Goal: Task Accomplishment & Management: Manage account settings

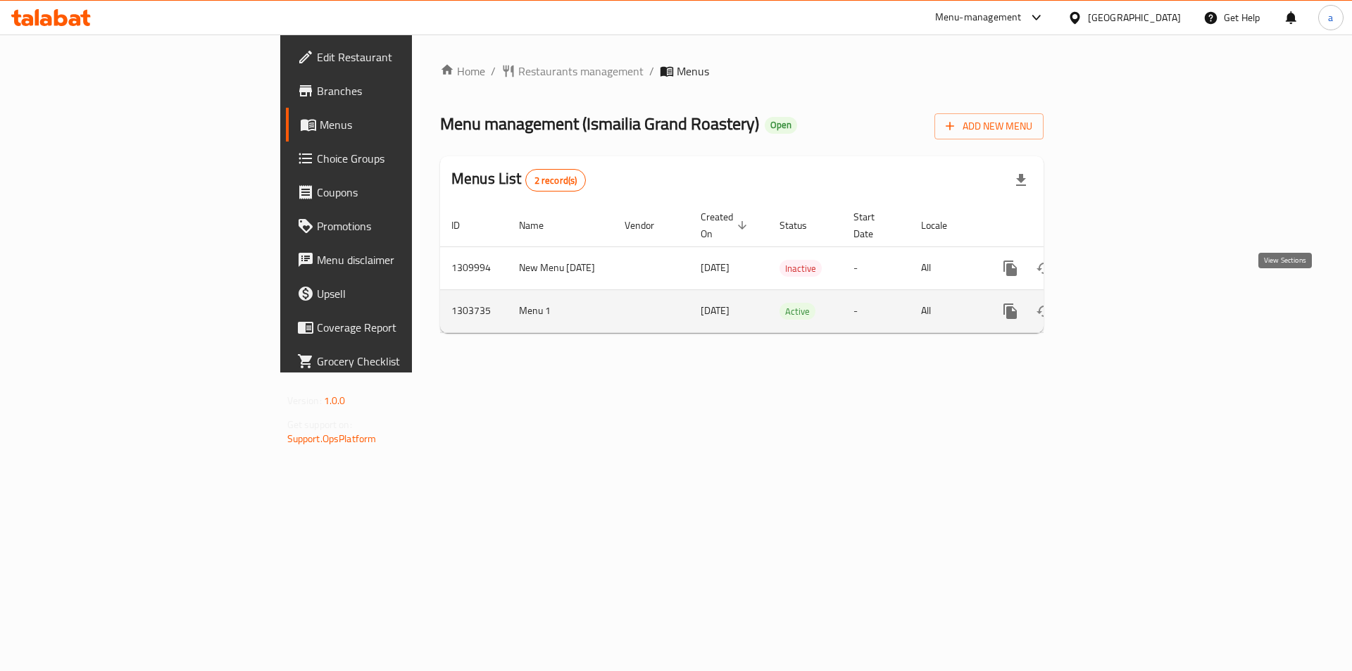
click at [1129, 294] on link "enhanced table" at bounding box center [1112, 311] width 34 height 34
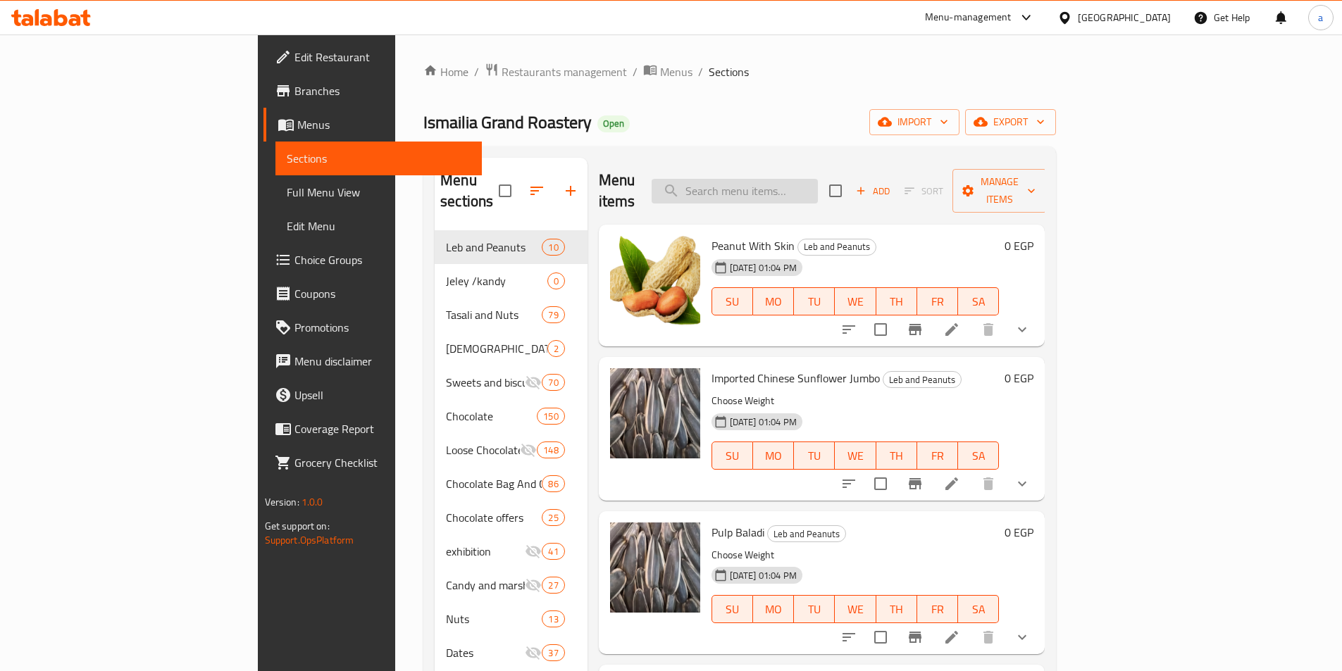
click at [818, 179] on input "search" at bounding box center [735, 191] width 166 height 25
paste input "Damla Sur Tape"
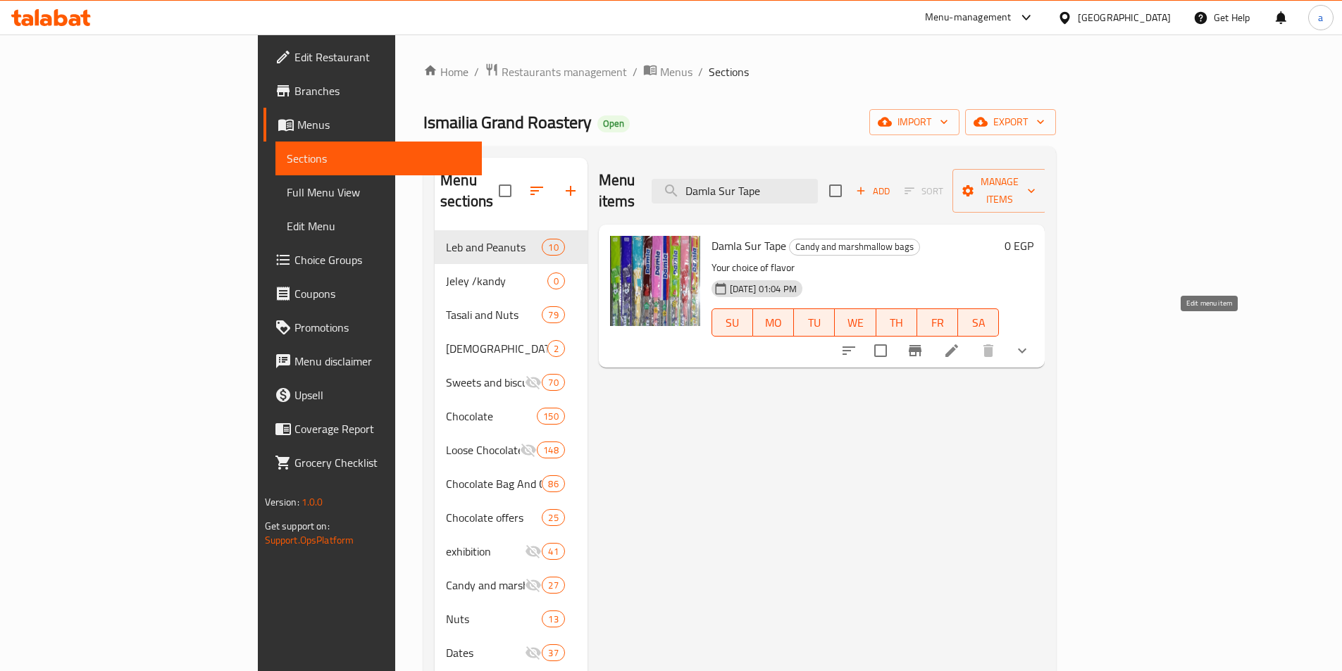
type input "Damla Sur Tape"
click at [960, 342] on icon at bounding box center [951, 350] width 17 height 17
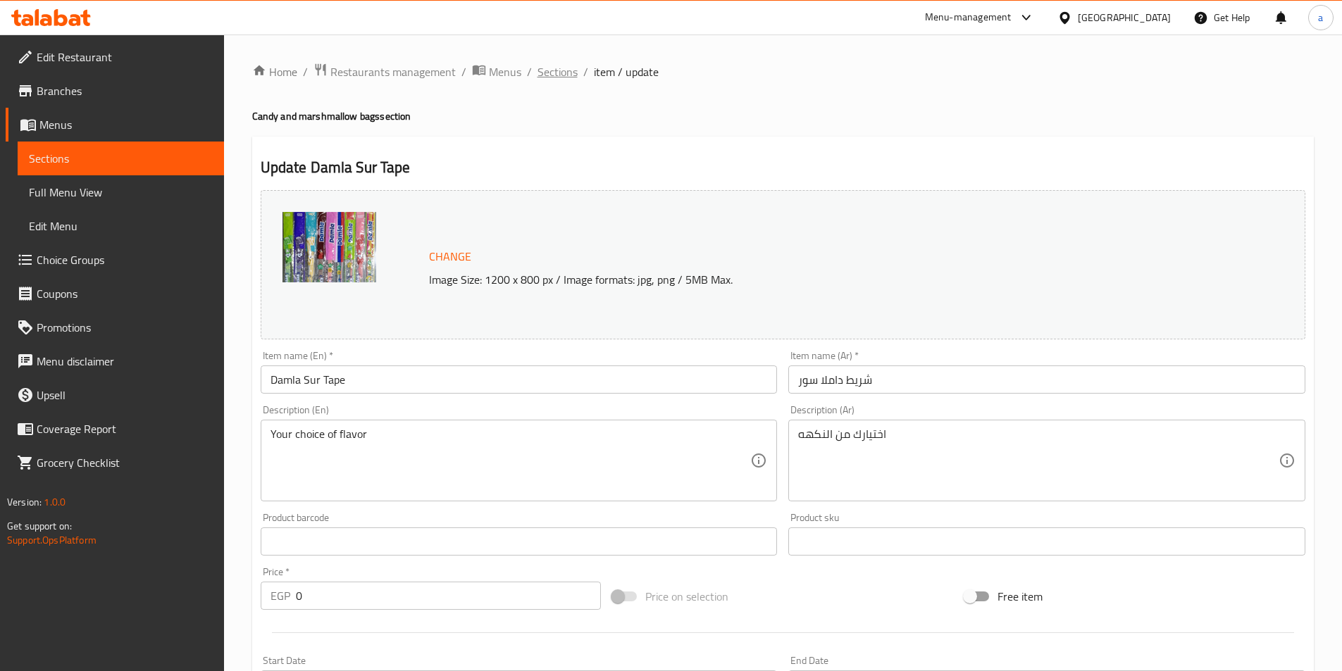
click at [552, 70] on span "Sections" at bounding box center [557, 71] width 40 height 17
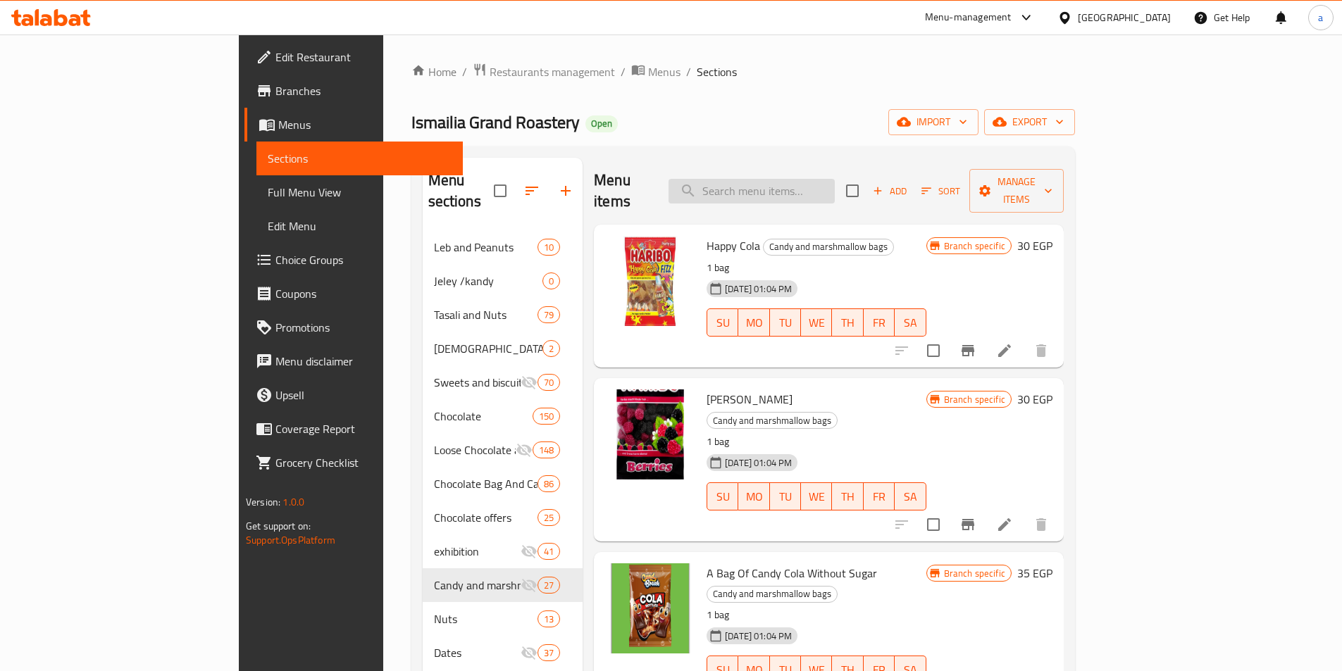
click at [784, 179] on input "search" at bounding box center [751, 191] width 166 height 25
paste input "Damla"
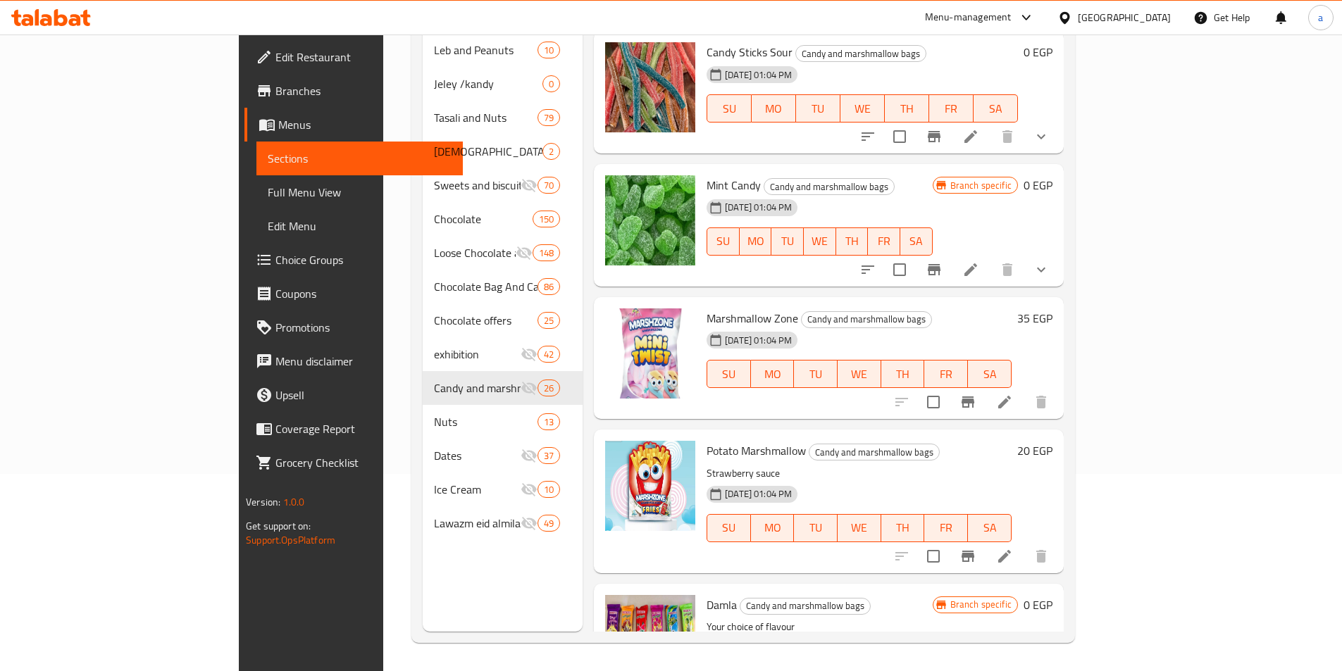
scroll to position [3142, 0]
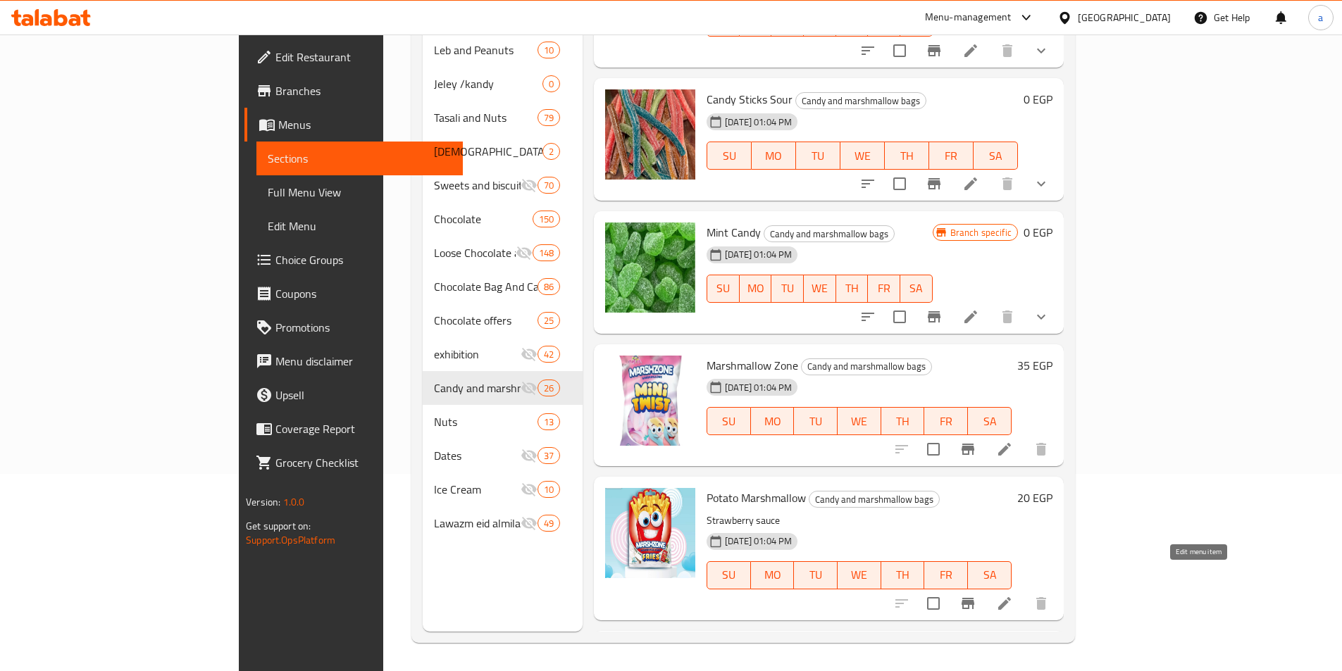
type input "Damla"
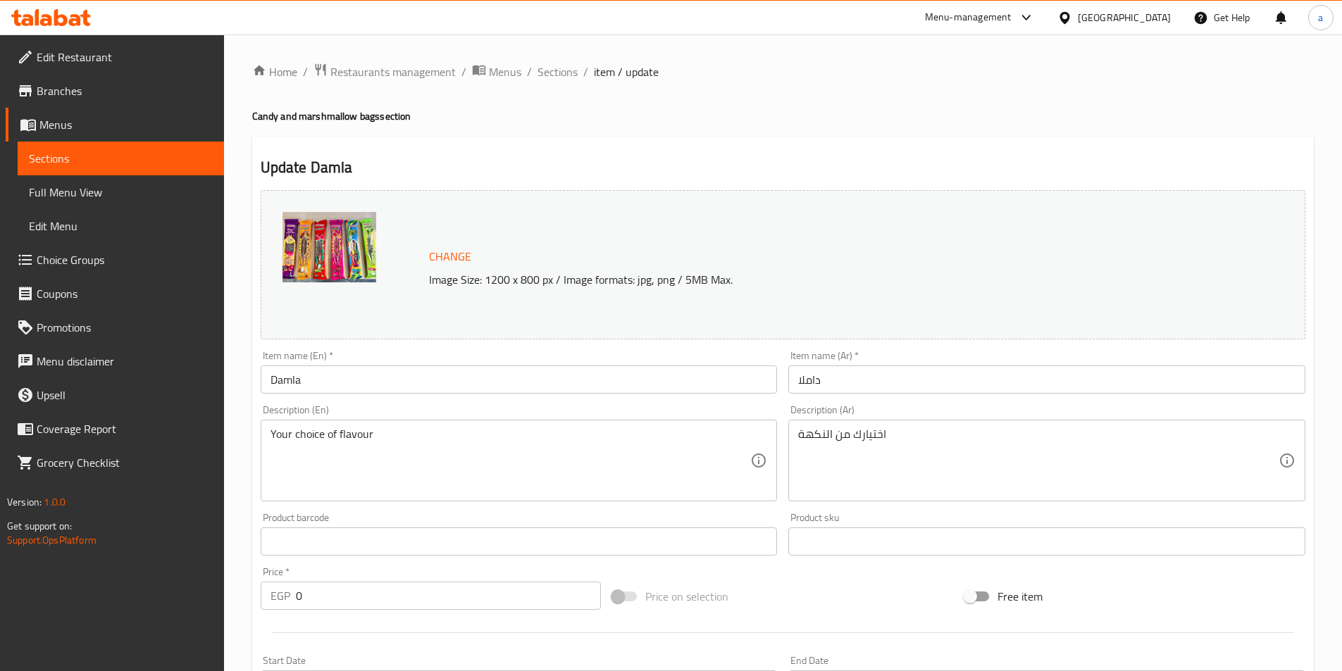
drag, startPoint x: 551, startPoint y: 76, endPoint x: 735, endPoint y: 144, distance: 196.8
click at [551, 78] on span "Sections" at bounding box center [557, 71] width 40 height 17
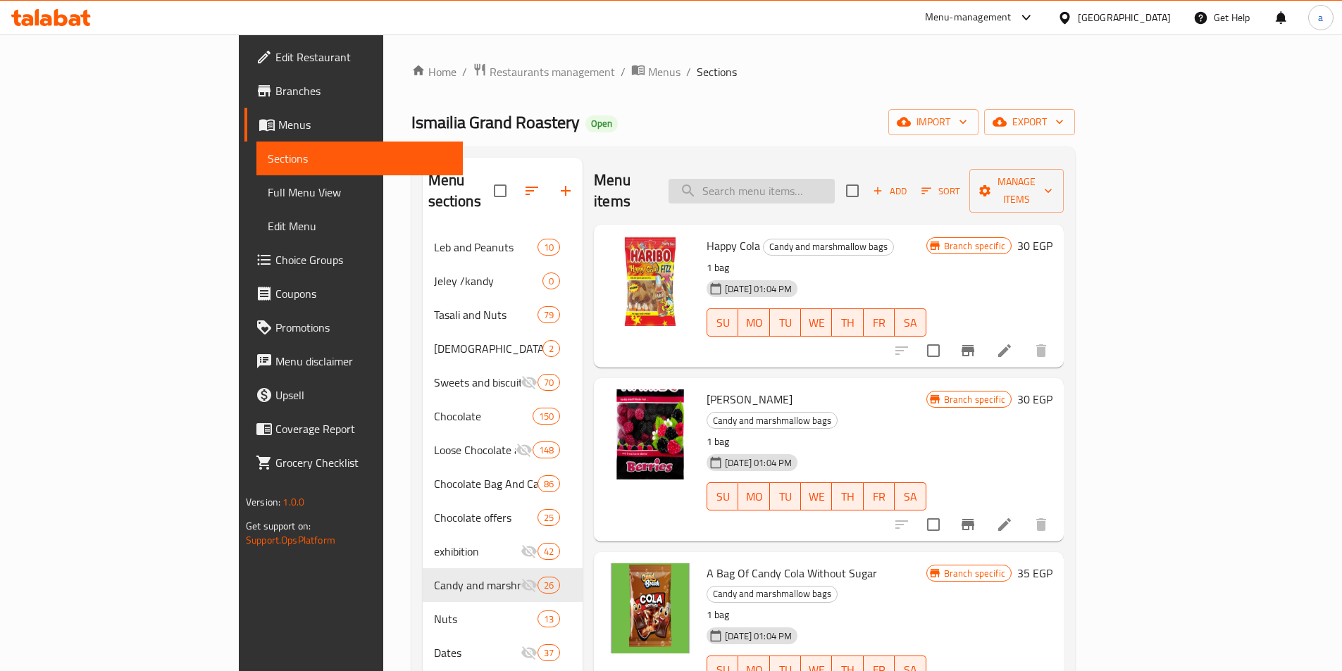
drag, startPoint x: 771, startPoint y: 164, endPoint x: 786, endPoint y: 177, distance: 20.0
click at [773, 170] on div "Menu items Add Sort Manage items" at bounding box center [829, 191] width 470 height 67
drag, startPoint x: 786, startPoint y: 177, endPoint x: 823, endPoint y: 189, distance: 38.8
click at [786, 179] on input "search" at bounding box center [751, 191] width 166 height 25
paste input "Candy Mix"
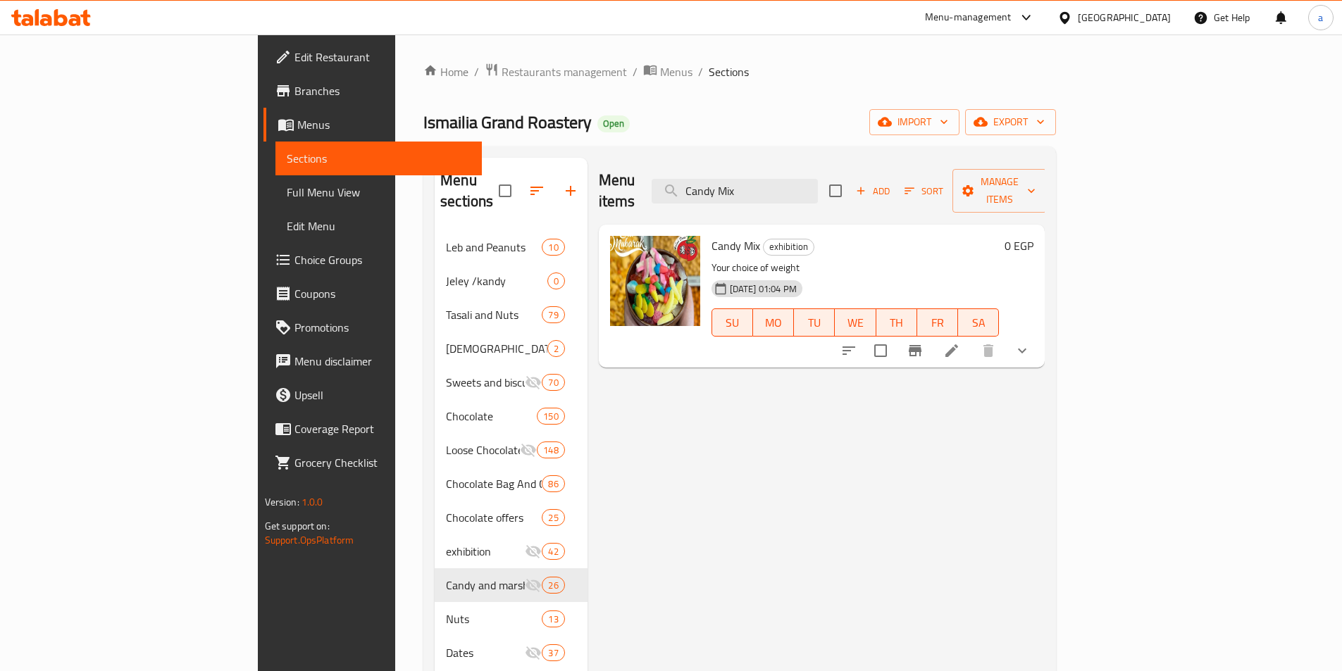
type input "Candy Mix"
click at [971, 338] on li at bounding box center [951, 350] width 39 height 25
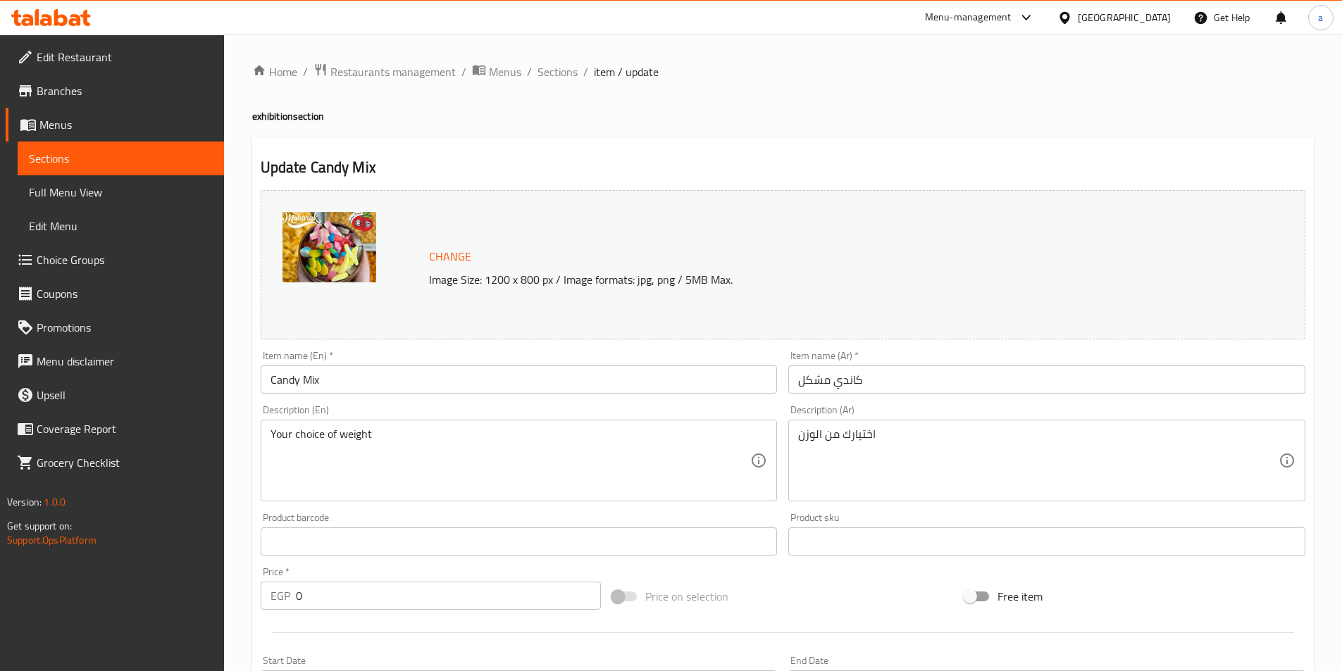
drag, startPoint x: 709, startPoint y: 327, endPoint x: 554, endPoint y: 161, distance: 227.8
click at [361, 76] on span "Restaurants management" at bounding box center [392, 71] width 125 height 17
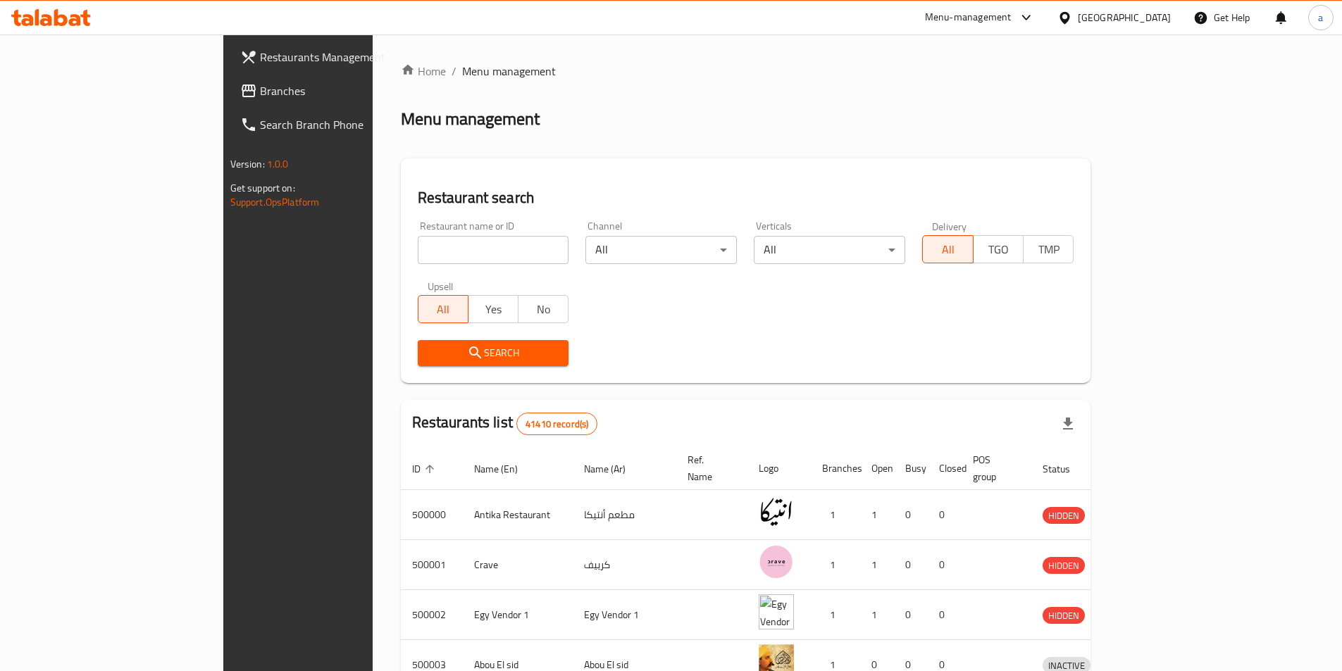
click at [229, 101] on link "Branches" at bounding box center [338, 91] width 218 height 34
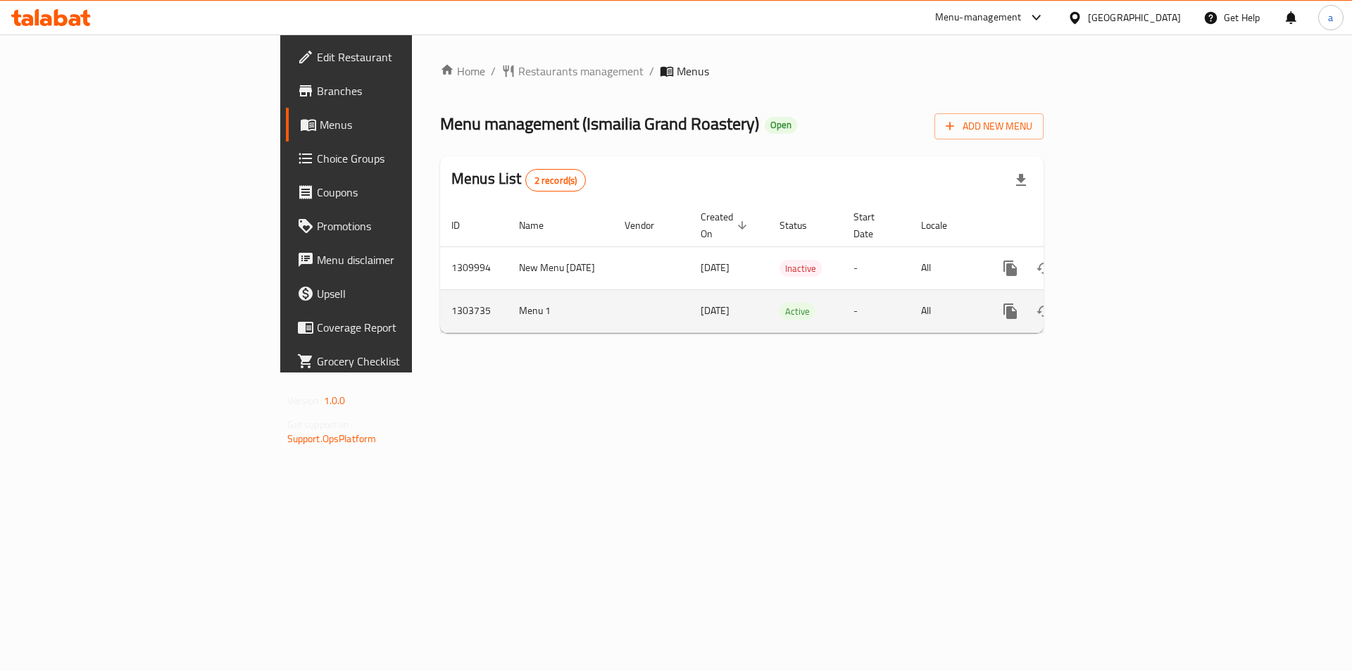
click at [1119, 305] on icon "enhanced table" at bounding box center [1112, 311] width 13 height 13
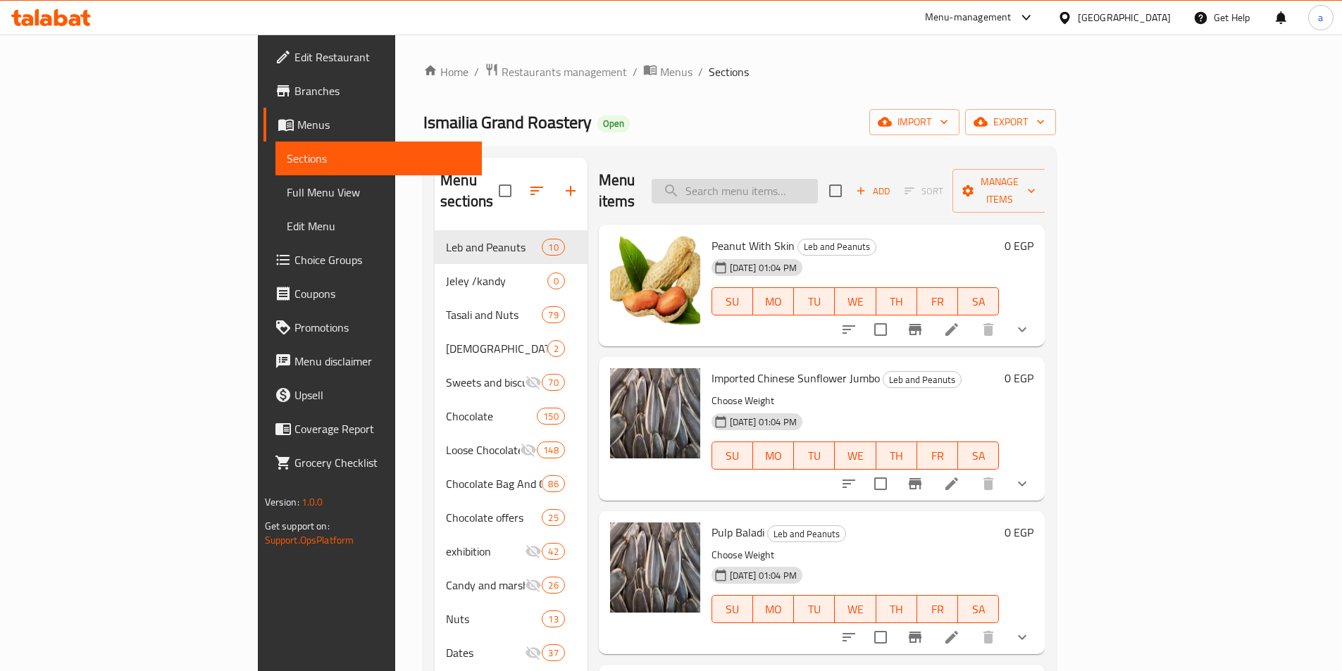
click at [818, 179] on input "search" at bounding box center [735, 191] width 166 height 25
paste input "Damla"
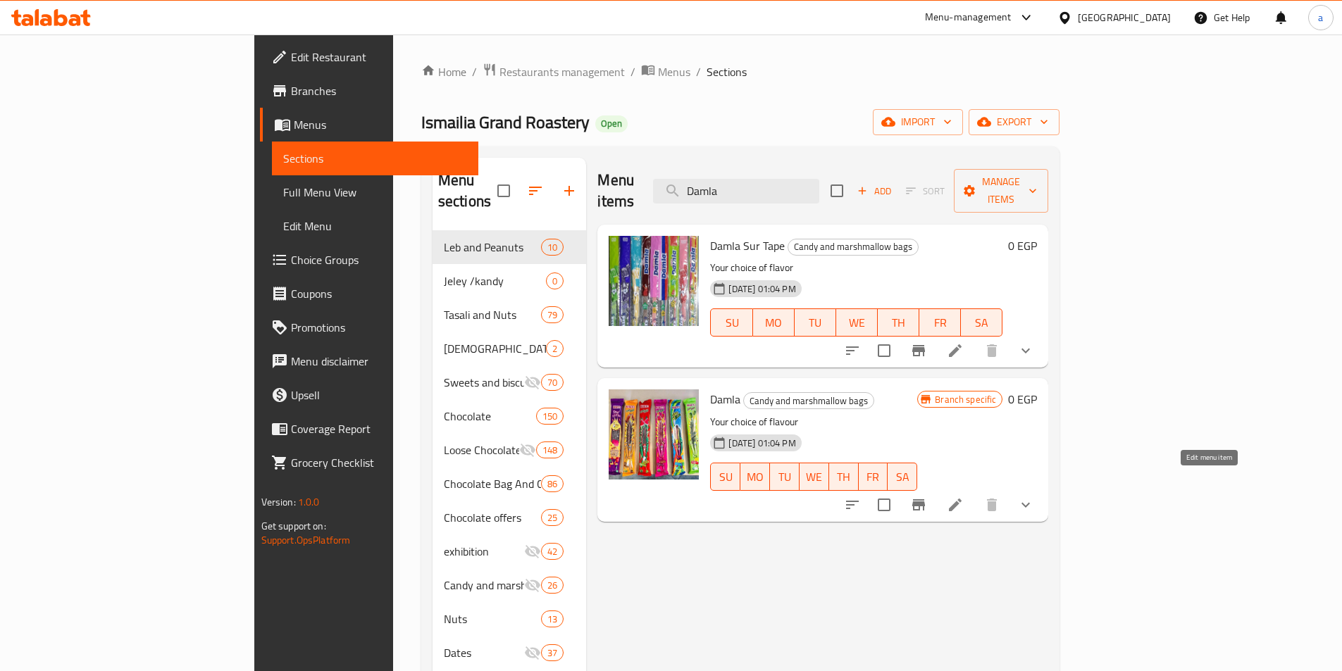
type input "Damla"
click at [964, 497] on icon at bounding box center [955, 505] width 17 height 17
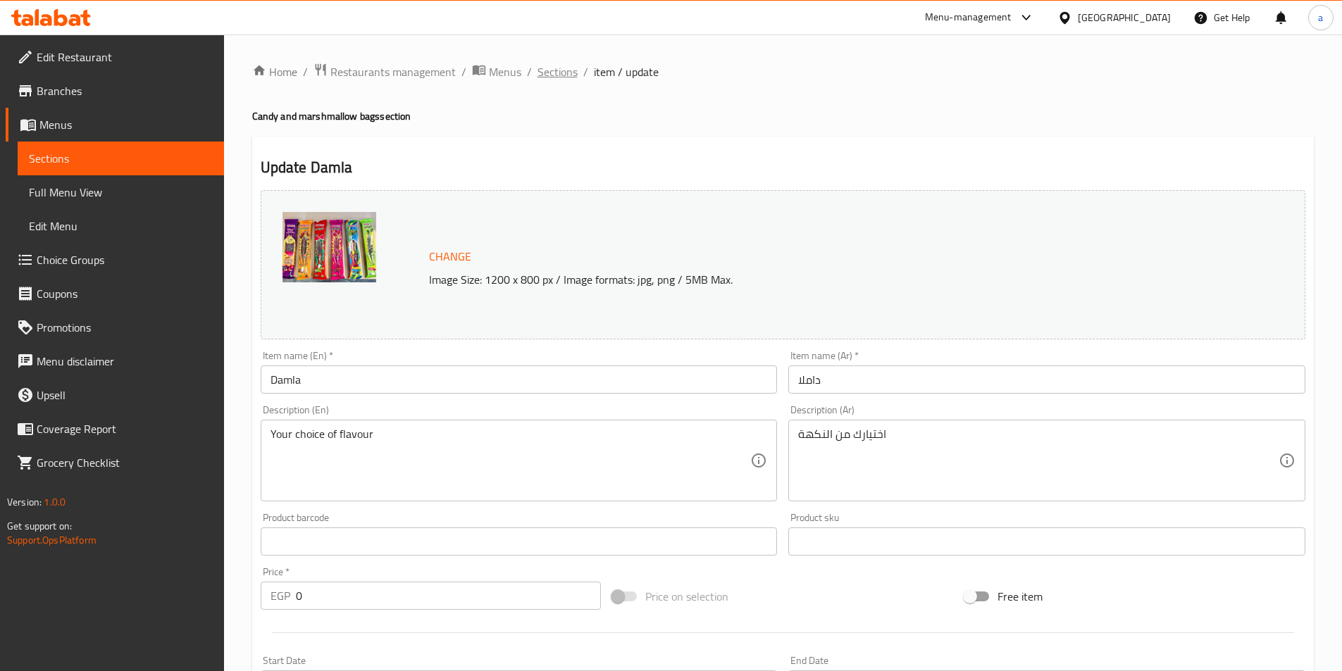
click at [563, 70] on span "Sections" at bounding box center [557, 71] width 40 height 17
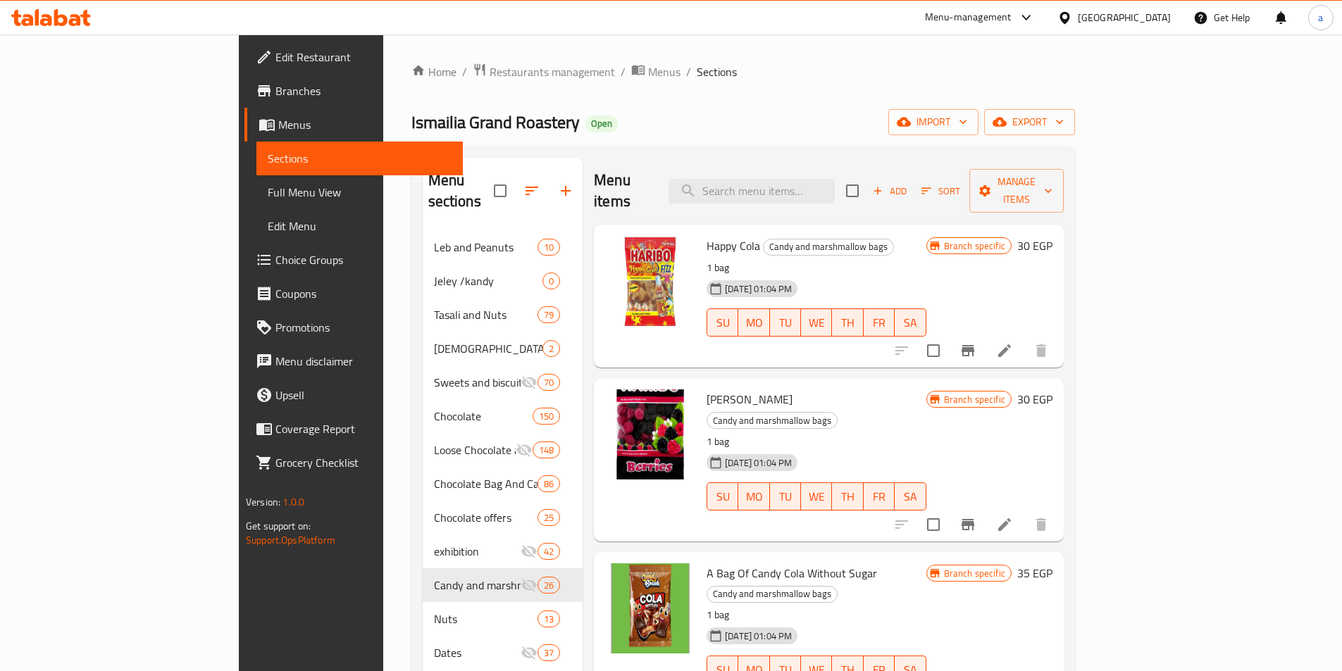
click at [829, 164] on div "Menu items Add Sort Manage items" at bounding box center [829, 191] width 470 height 67
click at [829, 179] on input "search" at bounding box center [751, 191] width 166 height 25
paste input "Noga"
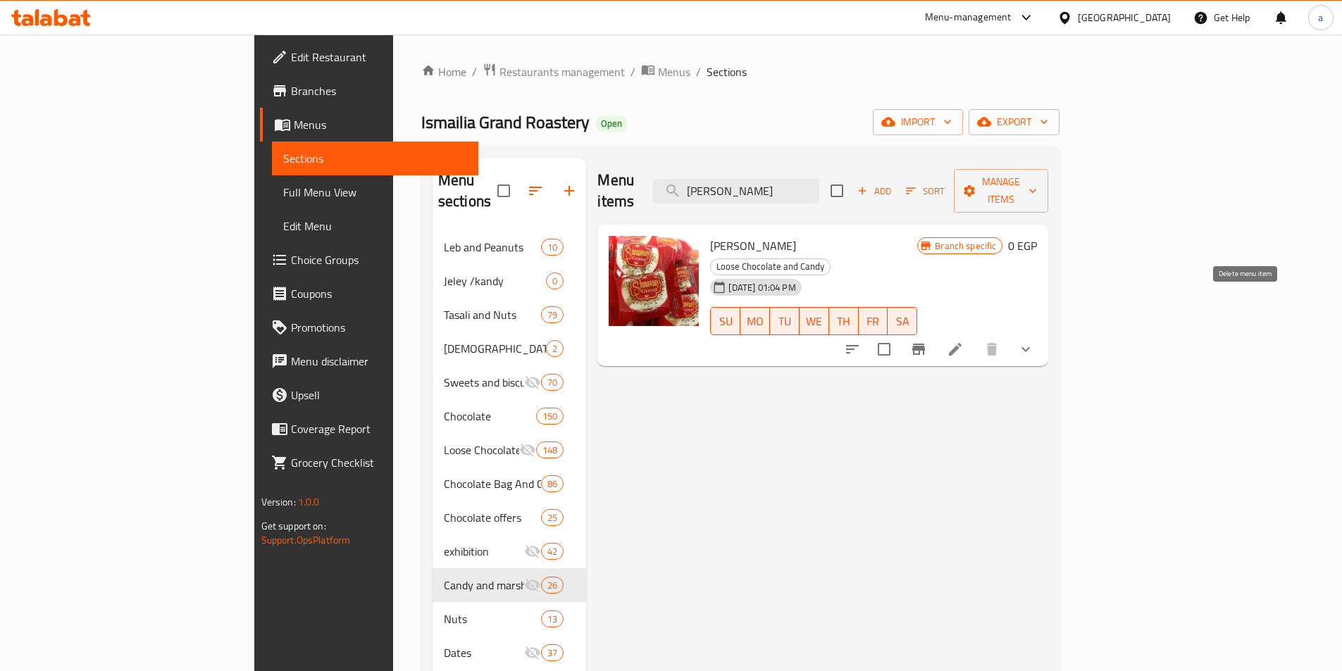
type input "Noga"
click at [964, 341] on icon at bounding box center [955, 349] width 17 height 17
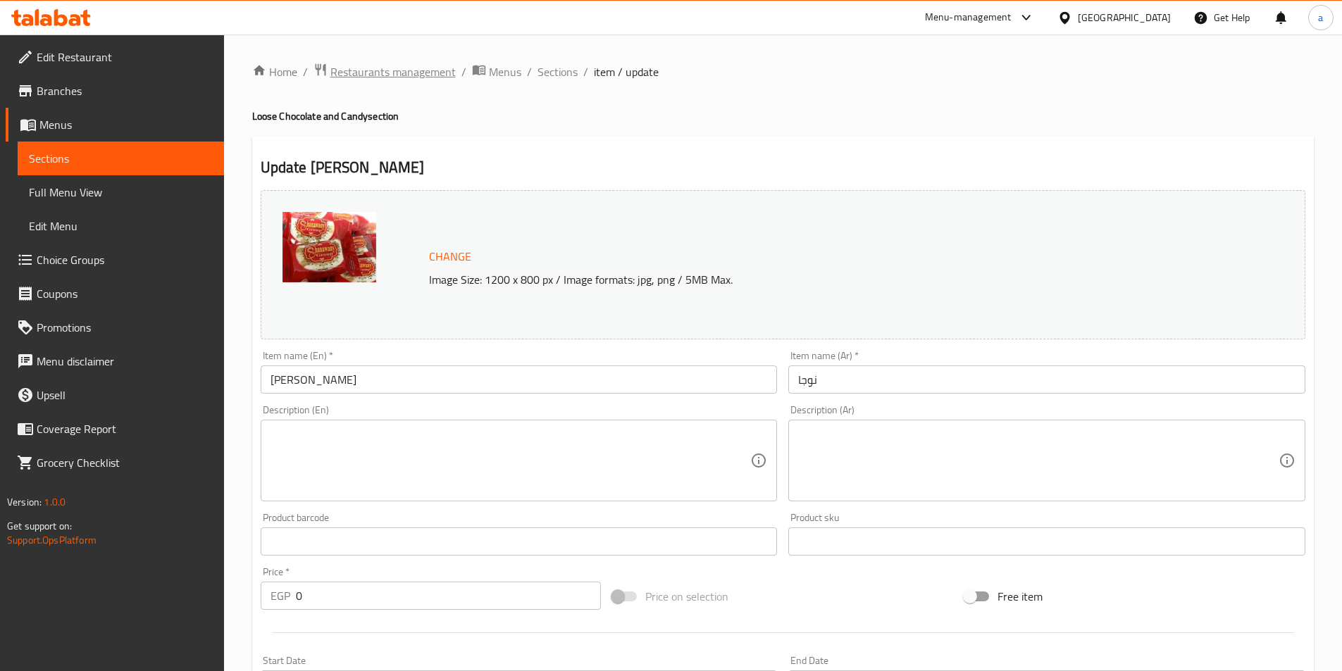
click at [378, 74] on span "Restaurants management" at bounding box center [392, 71] width 125 height 17
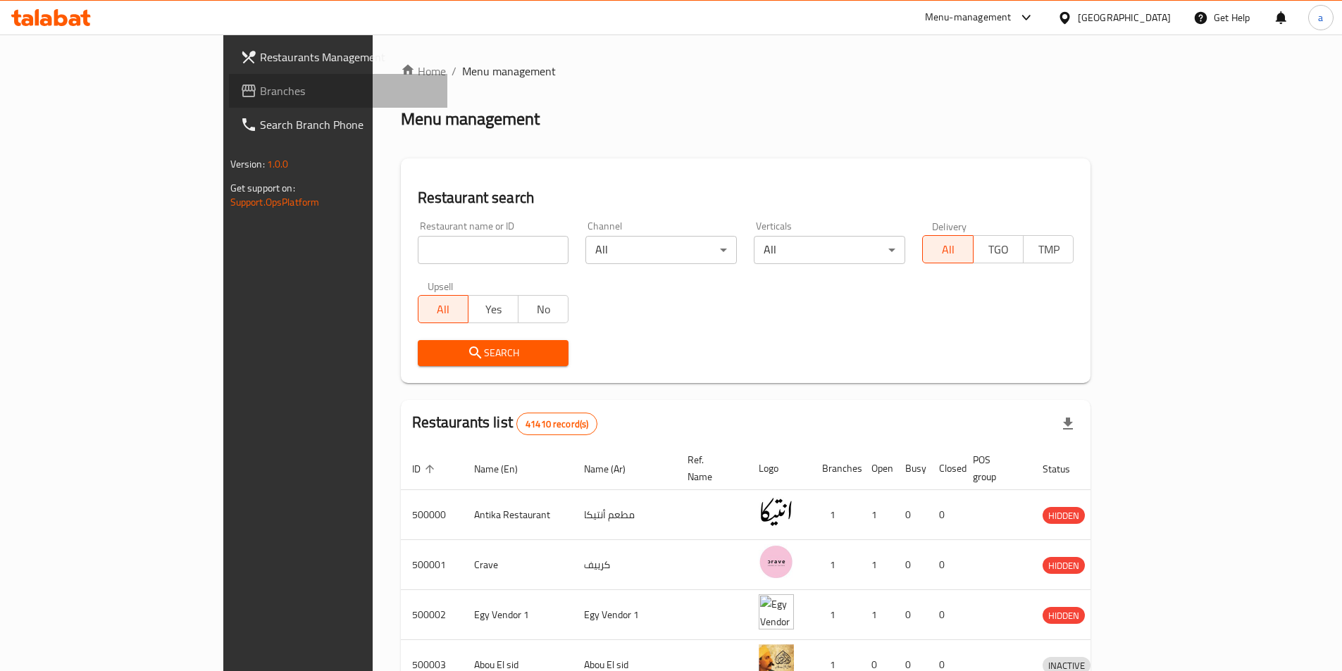
click at [260, 94] on span "Branches" at bounding box center [348, 90] width 176 height 17
